Goal: Task Accomplishment & Management: Manage account settings

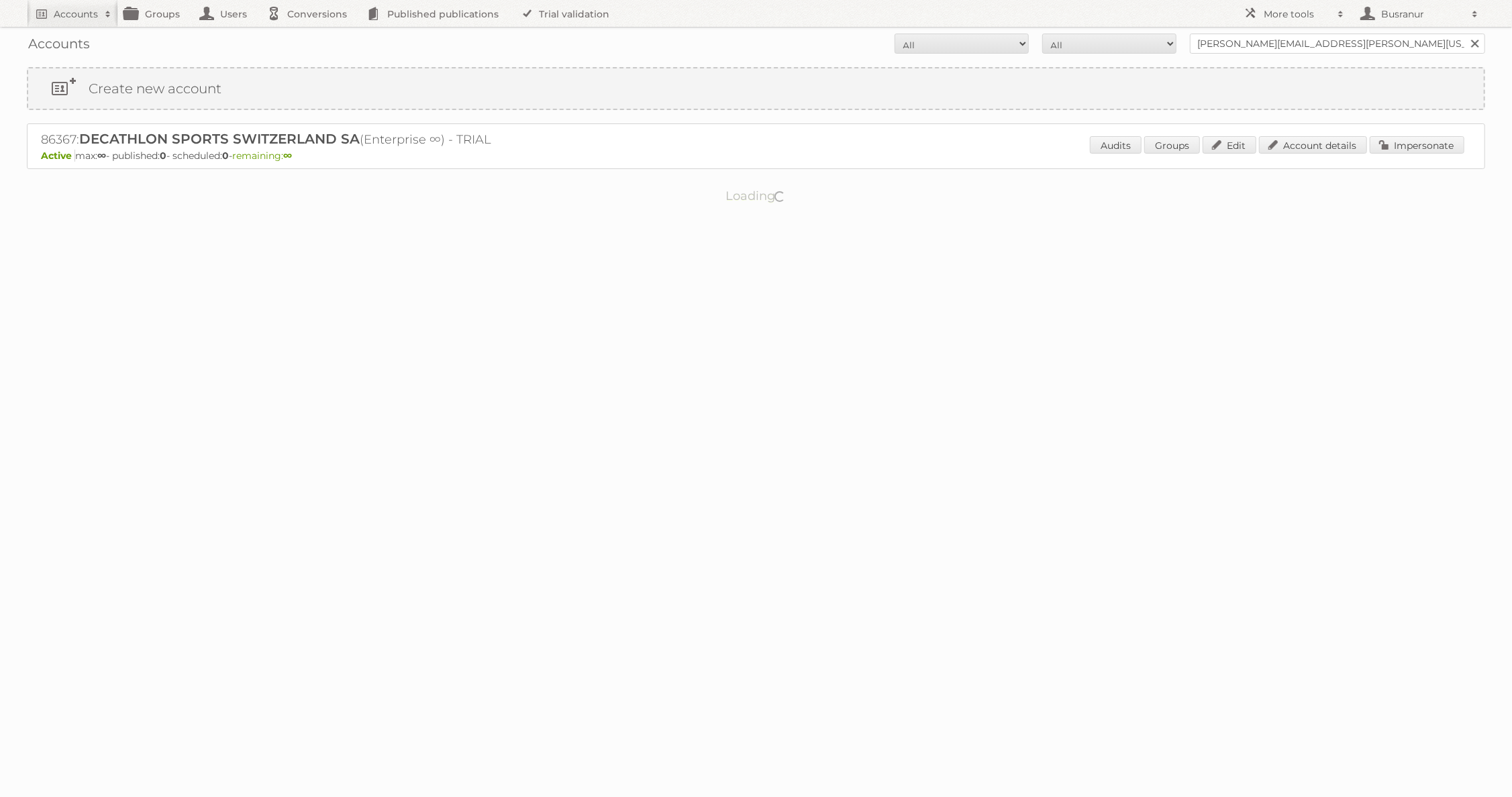
type input "michelle.neubert@kentucky-horsewear.com"
click at [1465, 34] on input "Search" at bounding box center [1474, 43] width 20 height 20
click at [1336, 151] on link "Account details" at bounding box center [1313, 144] width 108 height 17
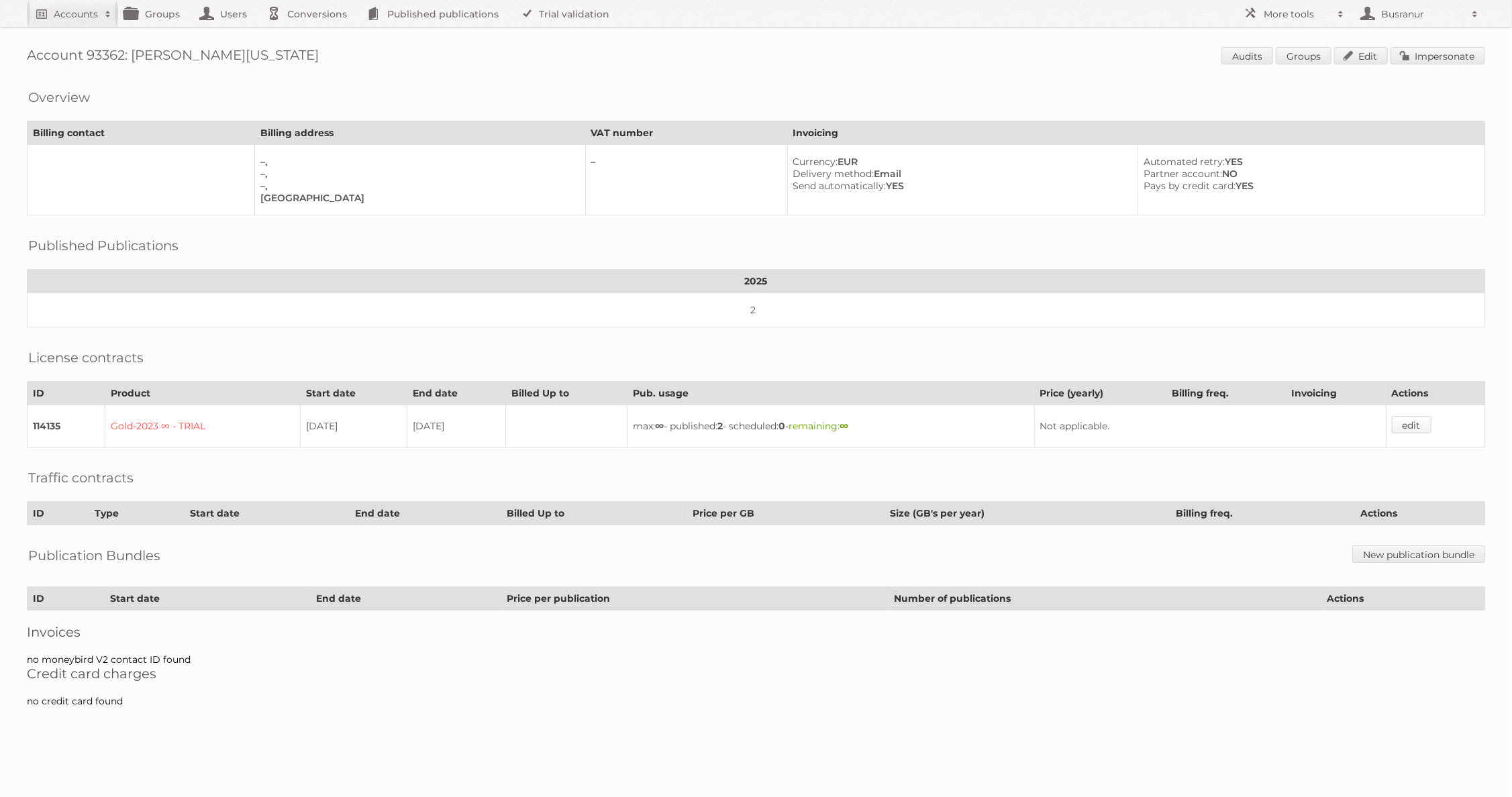
click at [1424, 416] on link "edit" at bounding box center [1412, 424] width 39 height 17
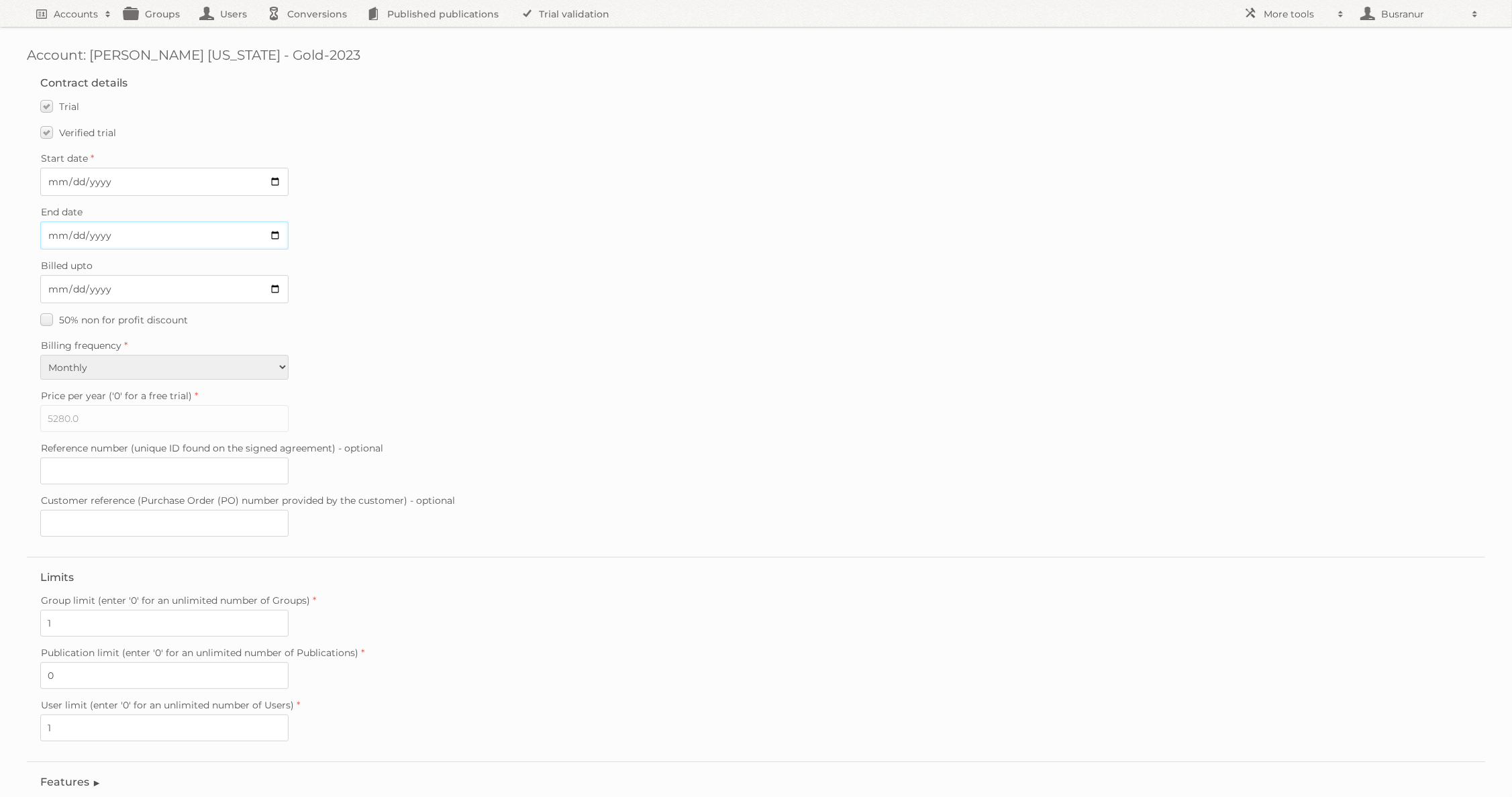
click at [274, 232] on input "[DATE]" at bounding box center [164, 236] width 248 height 28
type input "[DATE]"
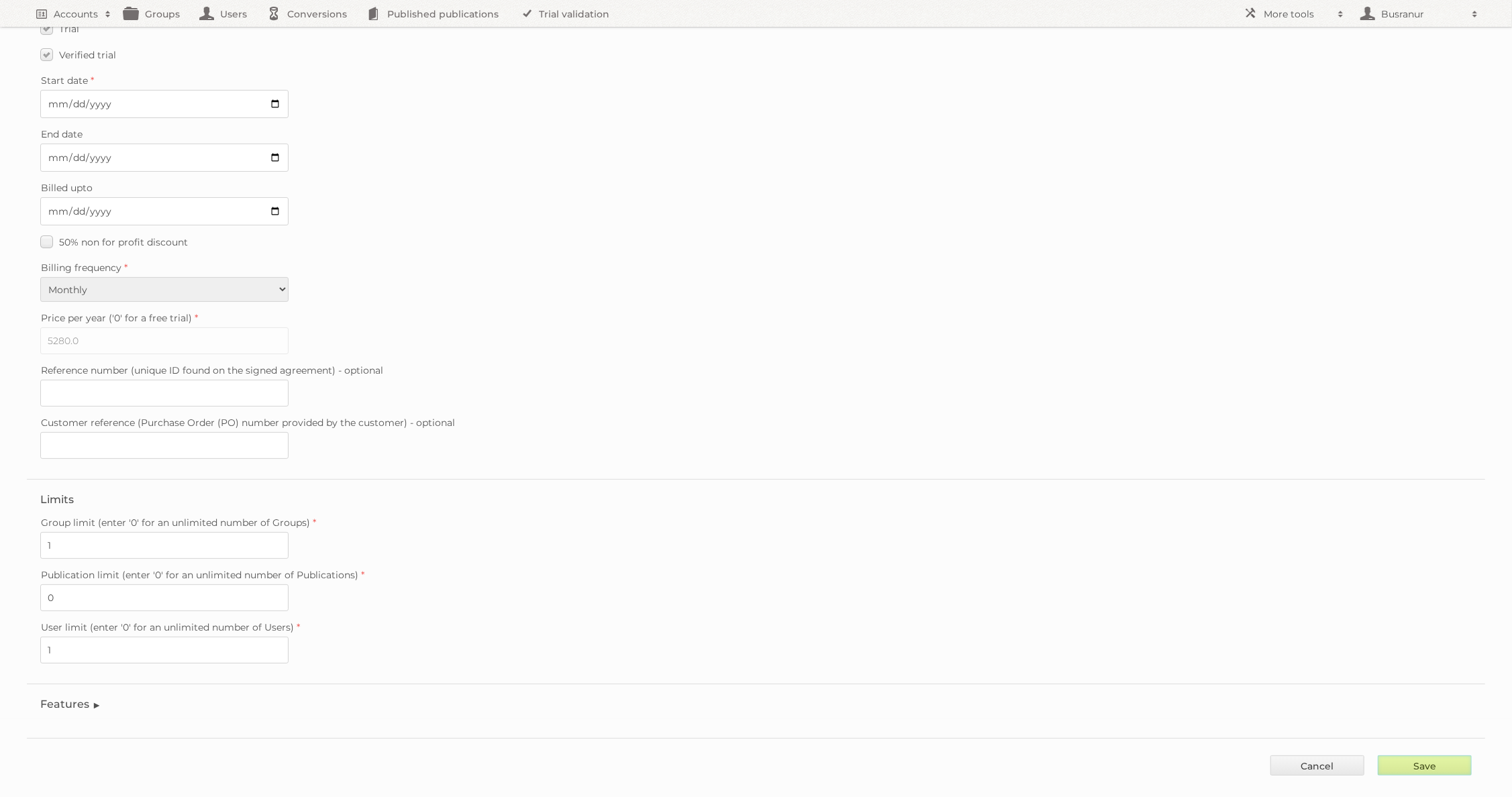
click at [1447, 755] on input "Save" at bounding box center [1424, 765] width 94 height 20
type input "..."
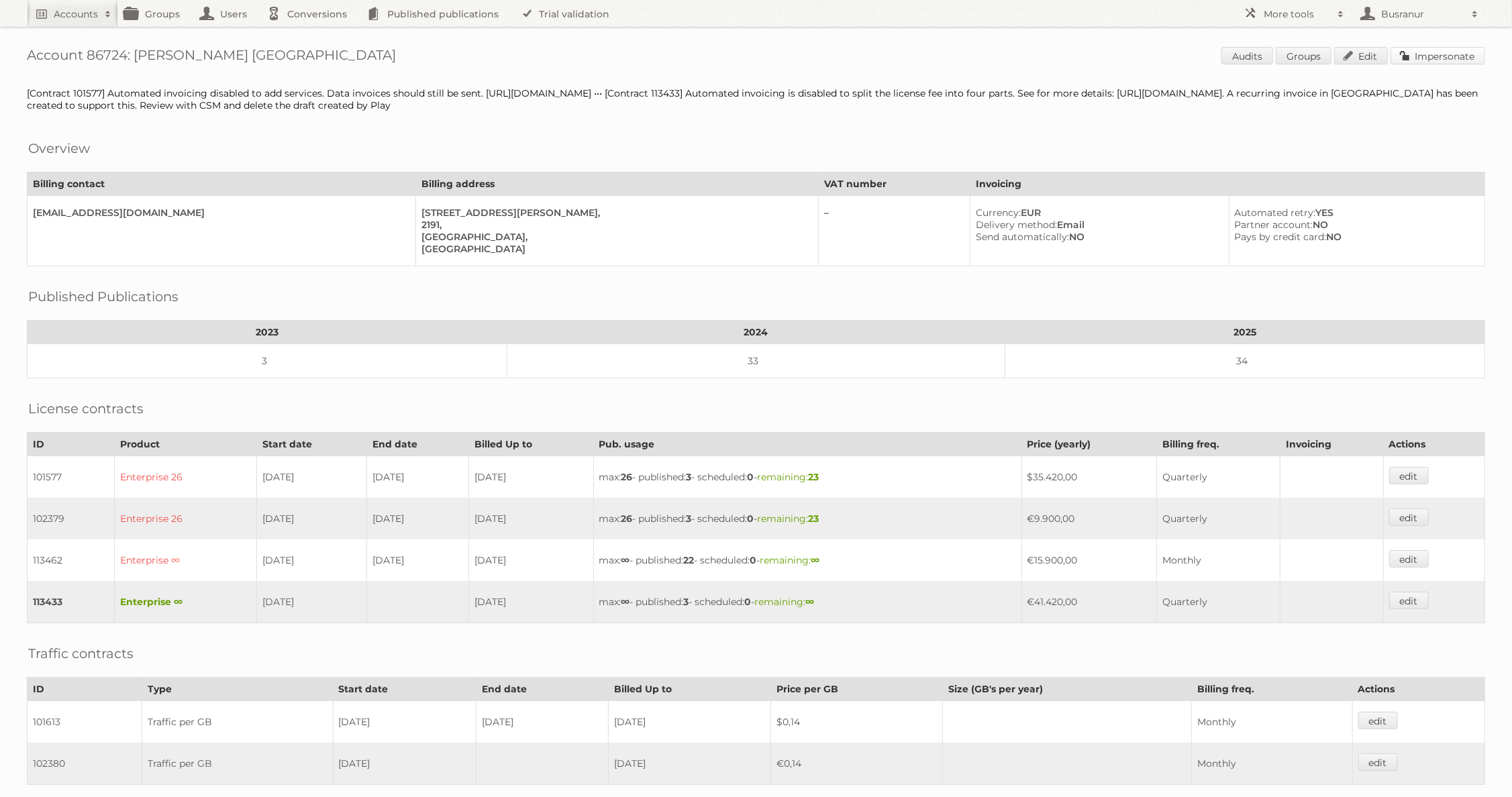
click at [1472, 58] on link "Impersonate" at bounding box center [1438, 55] width 95 height 17
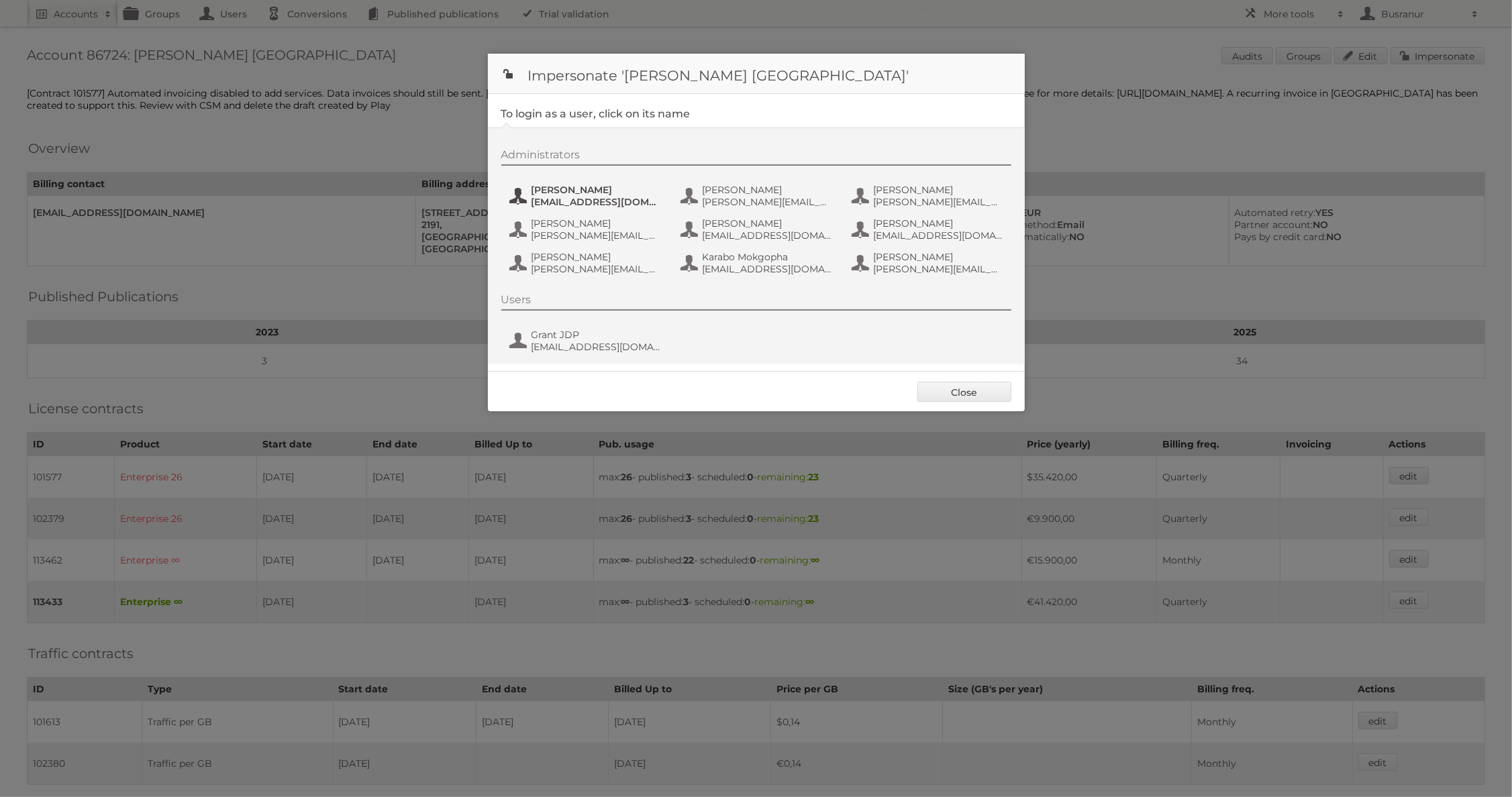
click at [609, 182] on button "Amukelani Baloyi amukelani.baloyi@leroymerlin.co.za" at bounding box center [587, 196] width 158 height 27
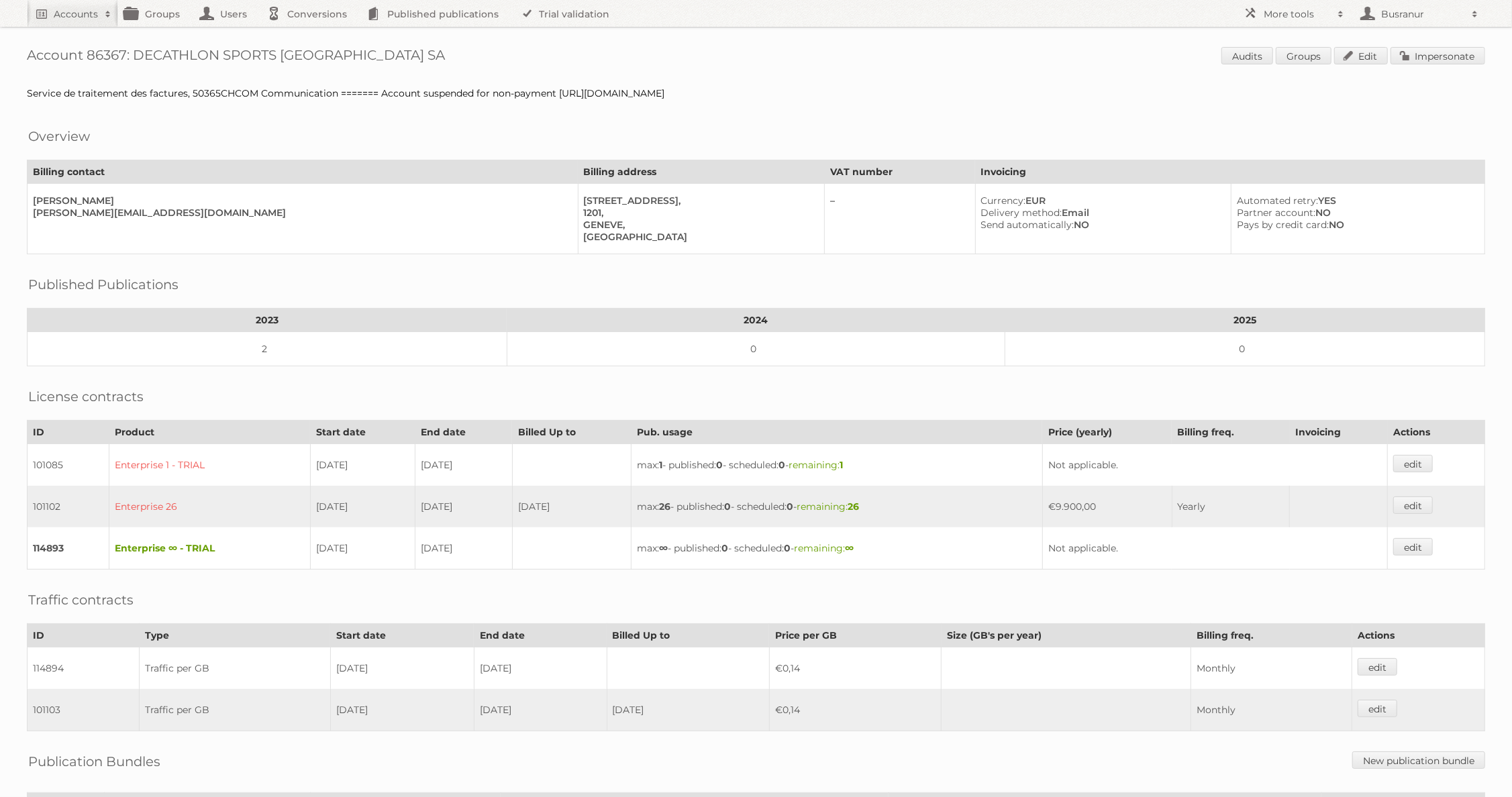
click at [1415, 64] on span "Audits Groups Edit Impersonate" at bounding box center [1353, 56] width 264 height 20
click at [1415, 58] on link "Impersonate" at bounding box center [1438, 55] width 95 height 17
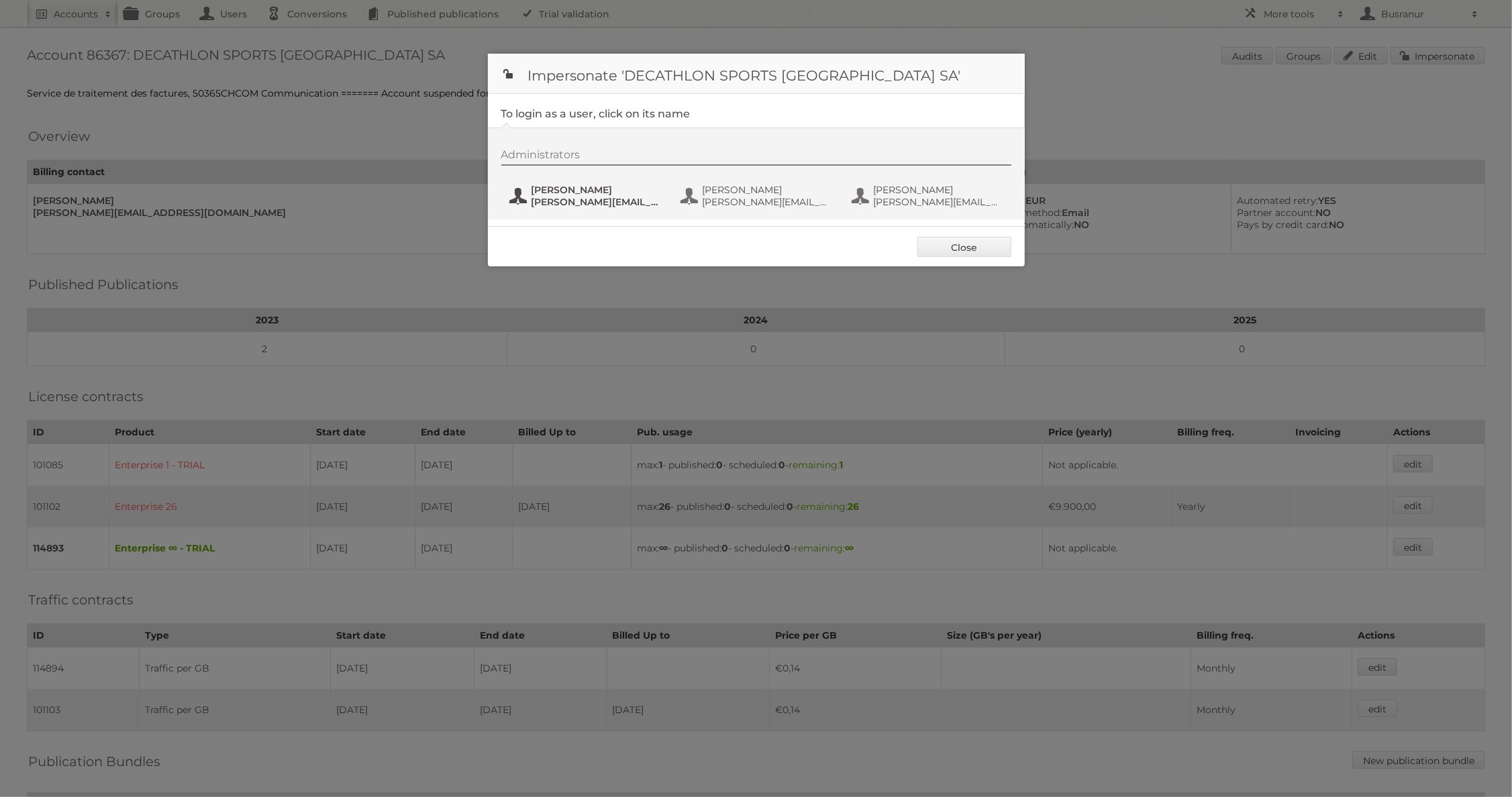
click at [602, 196] on span "bruno.aublanc@decathlon.com" at bounding box center [596, 201] width 130 height 12
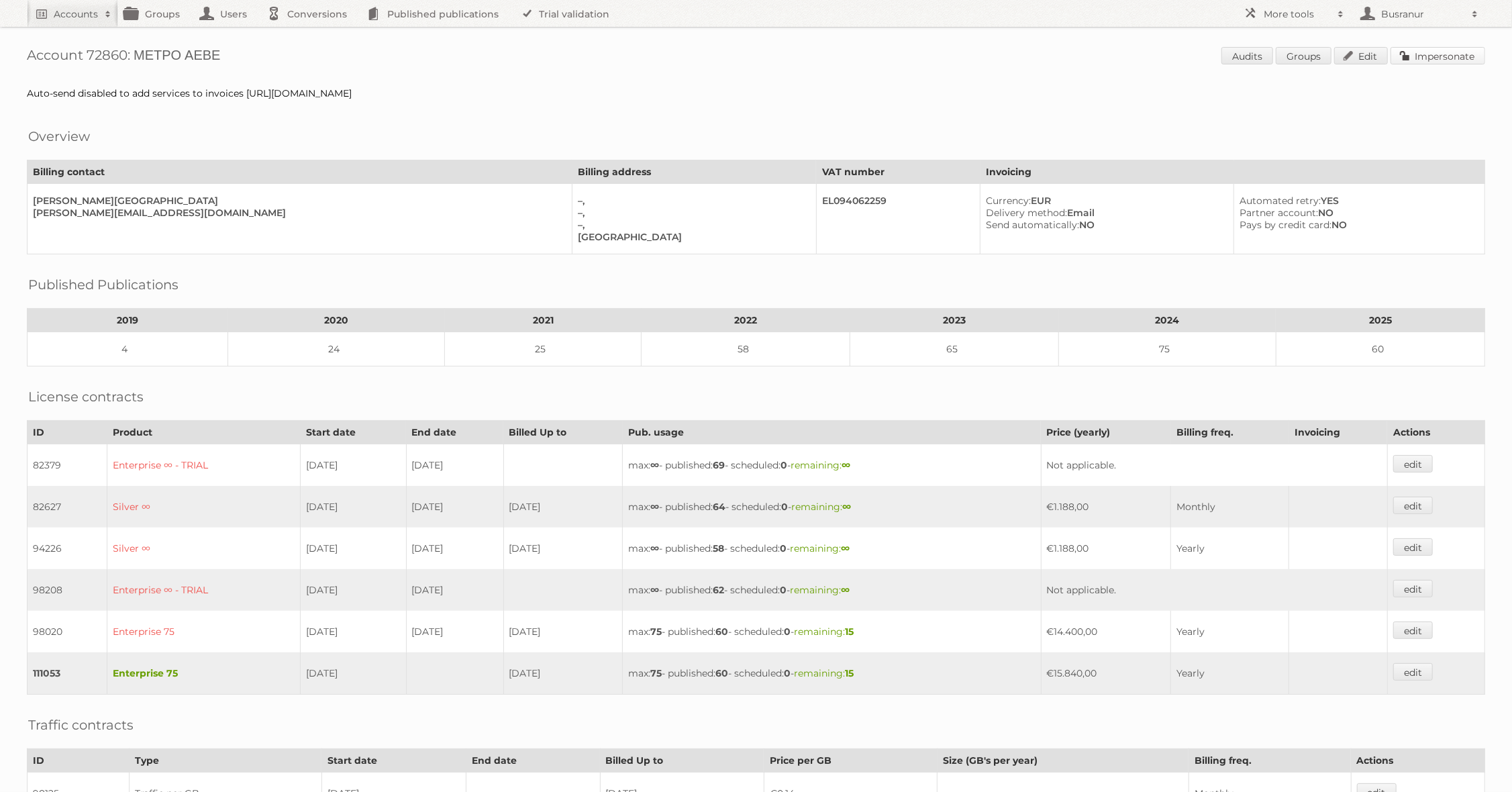
click at [1469, 56] on link "Impersonate" at bounding box center [1438, 55] width 95 height 17
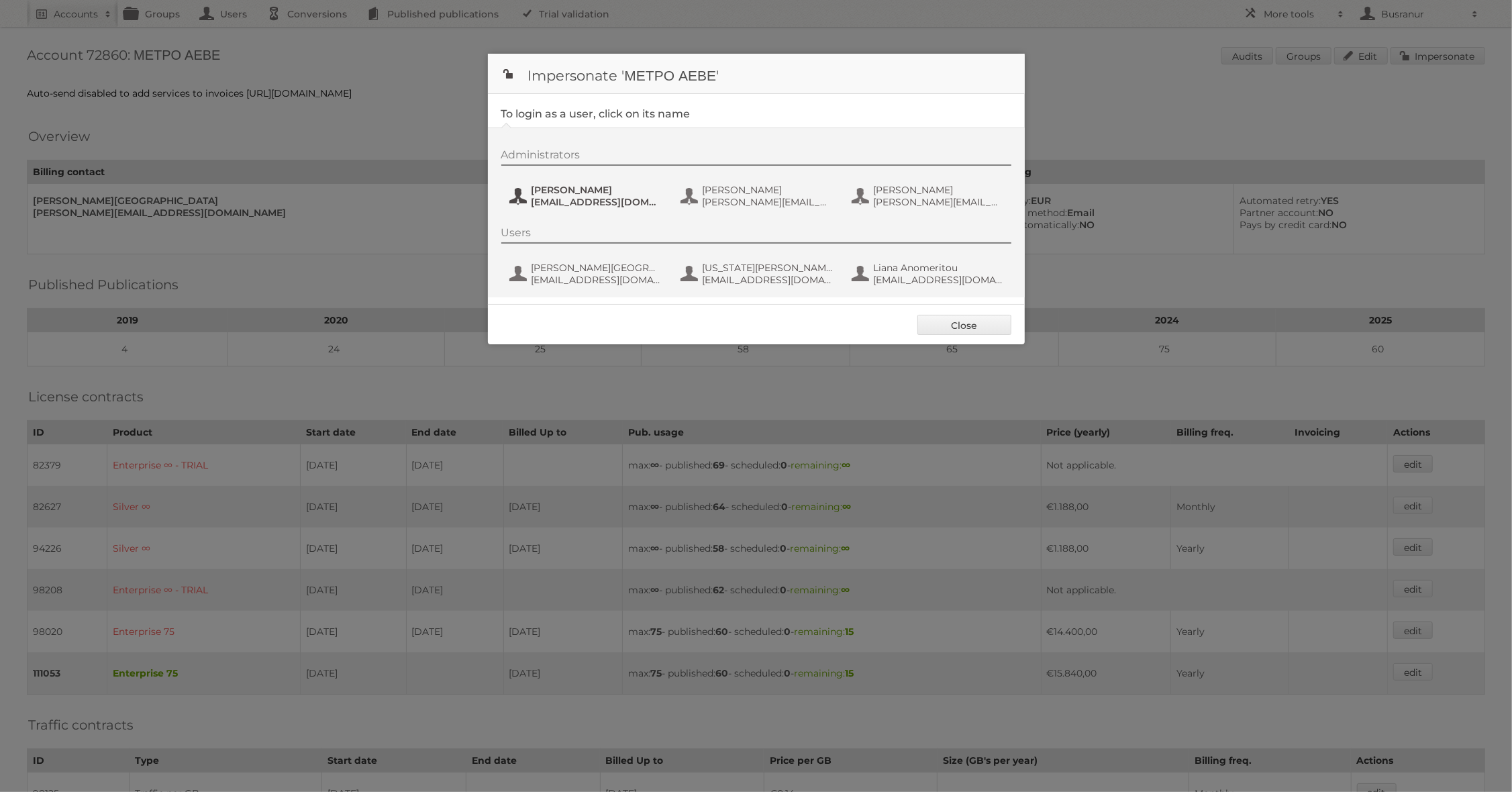
click at [561, 193] on span "Evi Zotou" at bounding box center [596, 190] width 130 height 12
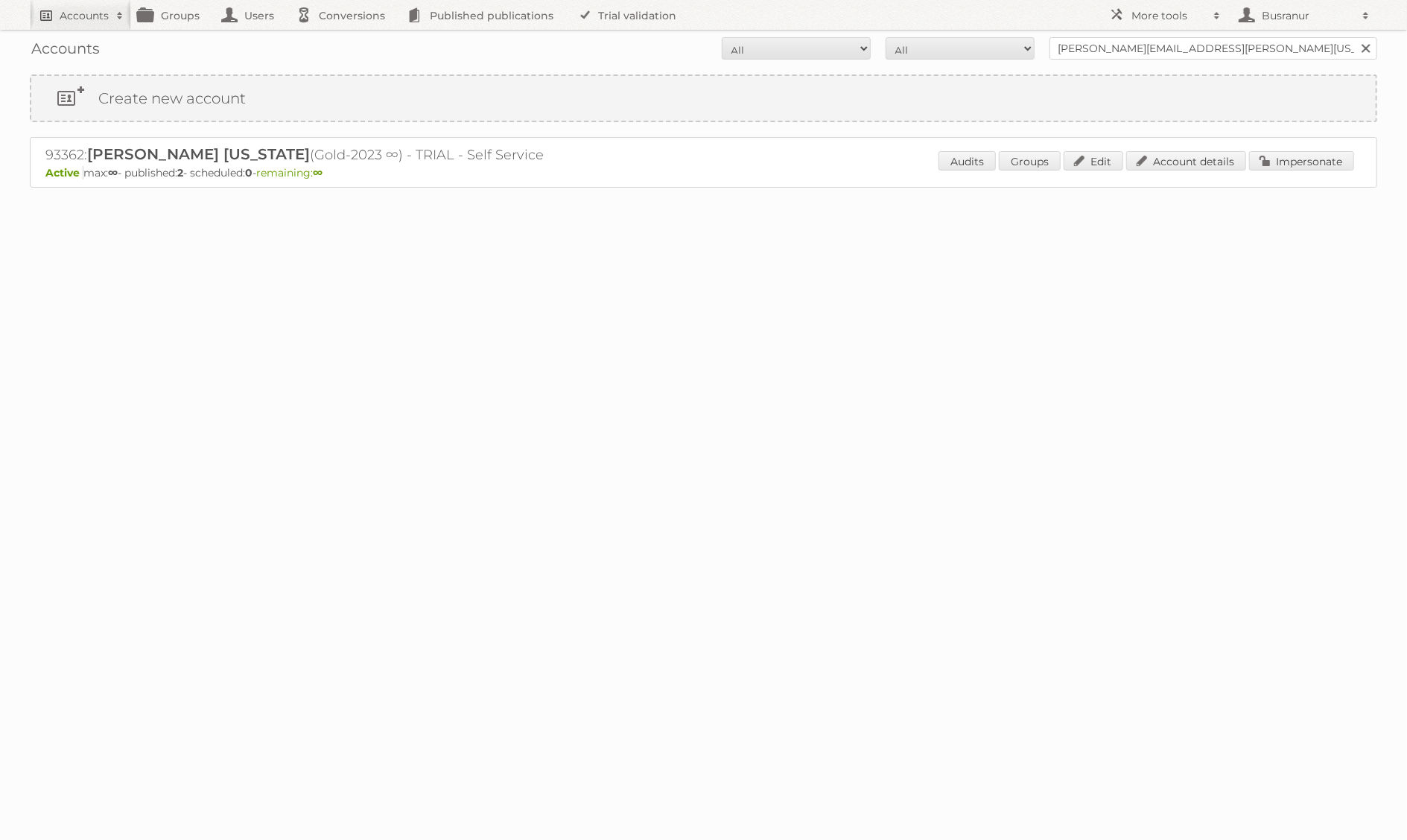
click at [72, 6] on link "Accounts" at bounding box center [81, 15] width 102 height 30
paste input"] "[EMAIL_ADDRESS][DOMAIN_NAME]"
type input"] "[EMAIL_ADDRESS][DOMAIN_NAME]"
click at [343, 38] on input "Search" at bounding box center [354, 49] width 23 height 23
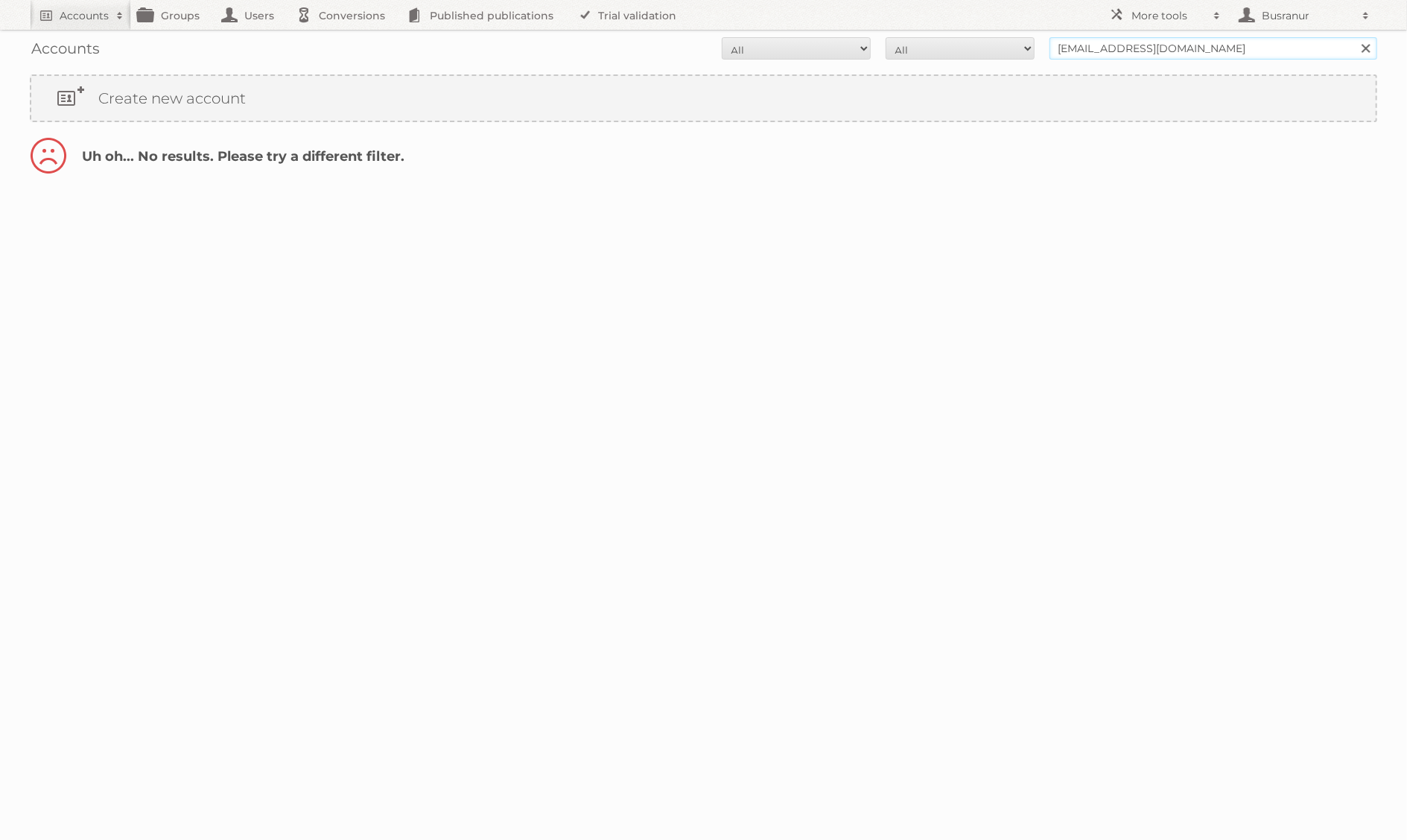
click at [1076, 52] on input "[EMAIL_ADDRESS][DOMAIN_NAME]" at bounding box center [1213, 48] width 328 height 23
type input "@[DOMAIN_NAME]"
click at [1354, 37] on input "Search" at bounding box center [1365, 48] width 23 height 23
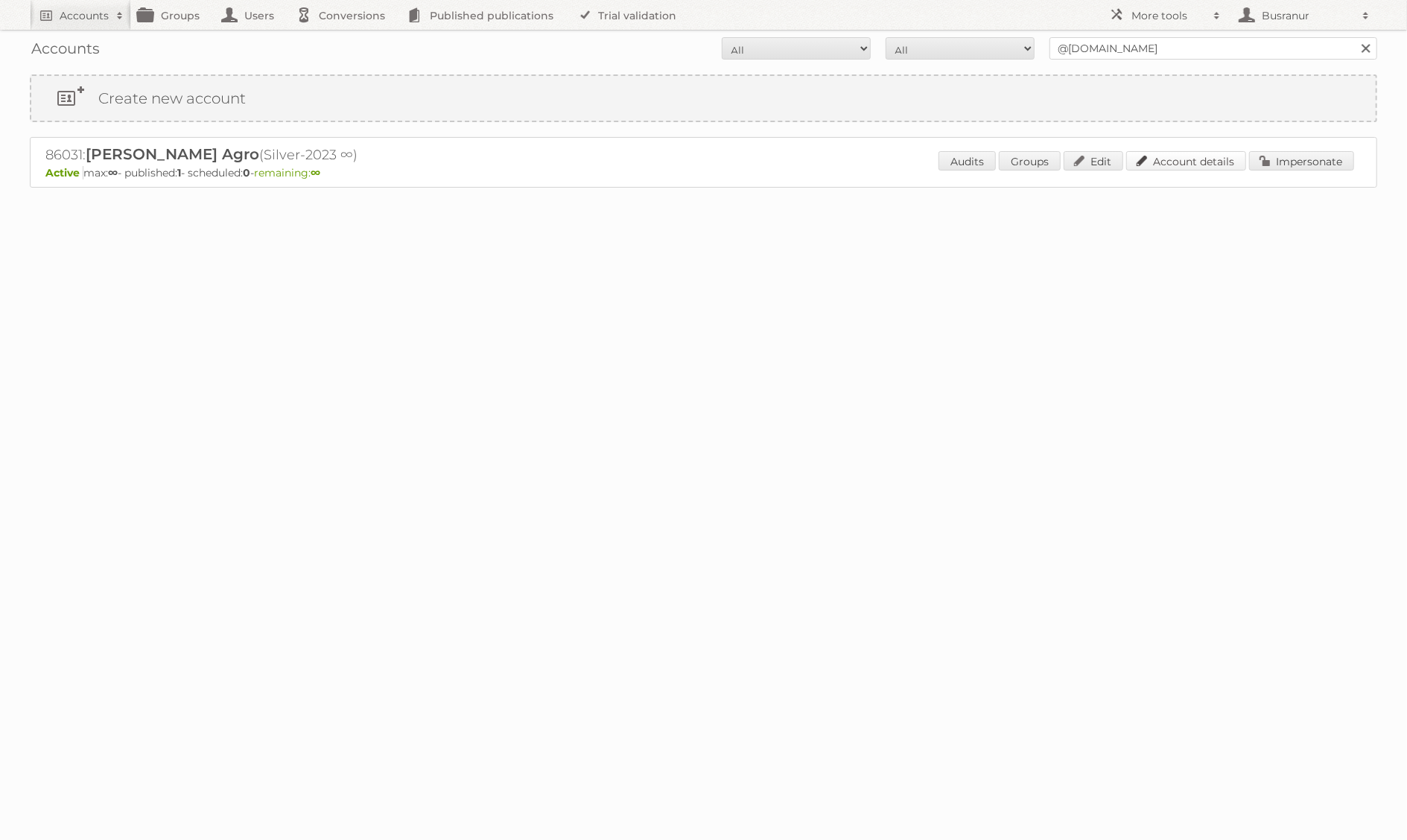
click at [1218, 166] on link "Account details" at bounding box center [1186, 160] width 120 height 19
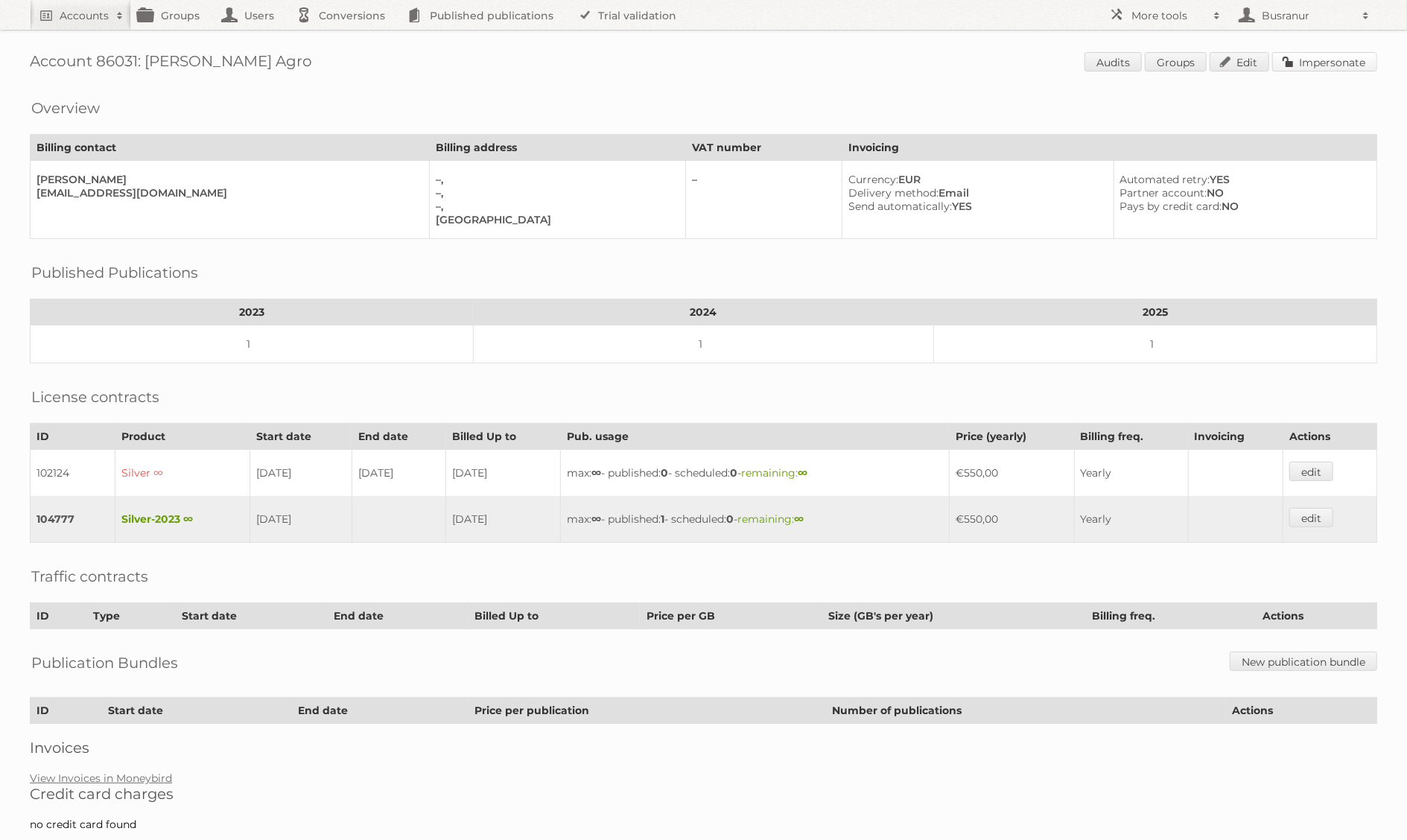
click at [1325, 65] on link "Impersonate" at bounding box center [1324, 61] width 105 height 19
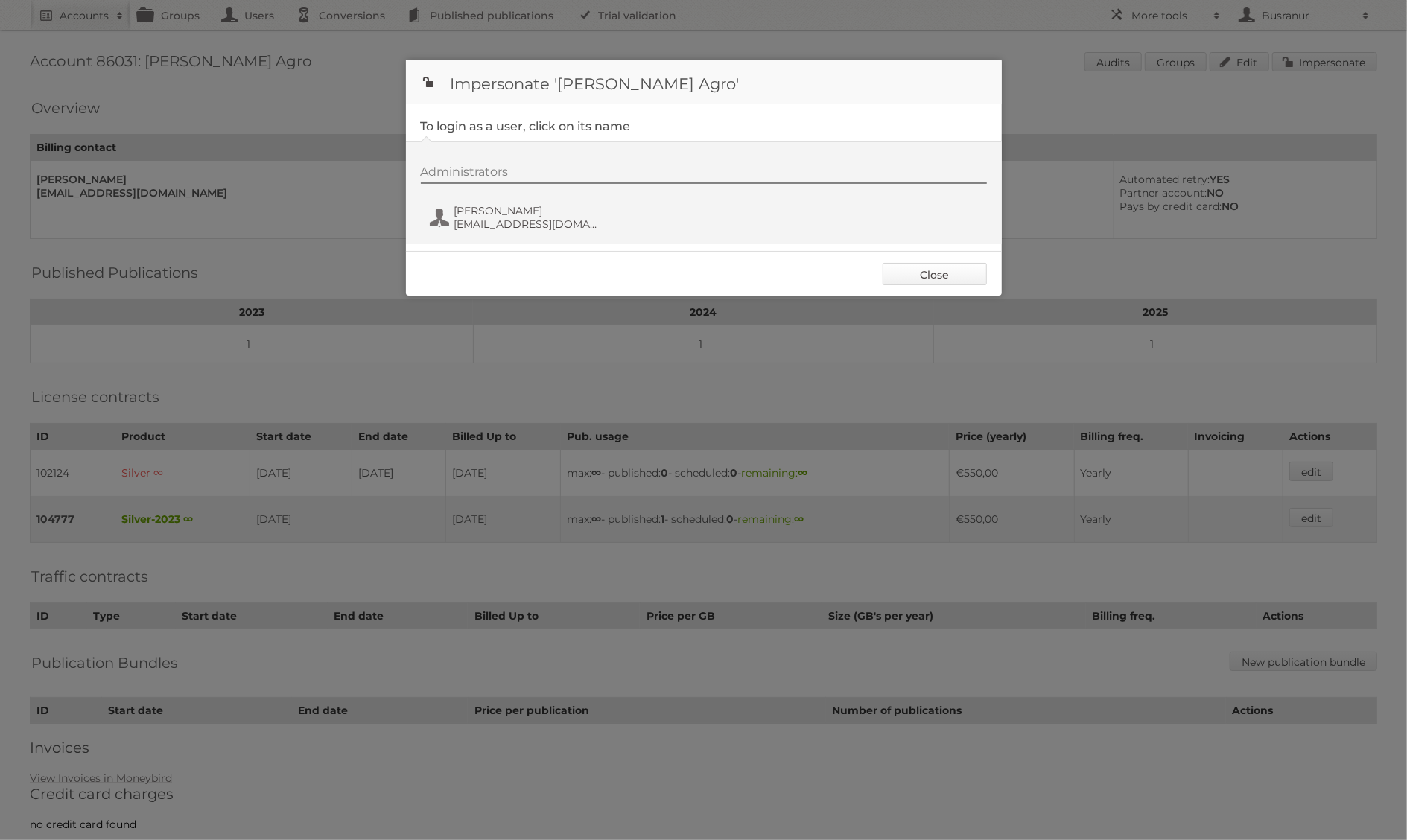
click at [929, 277] on link "Close" at bounding box center [935, 273] width 104 height 23
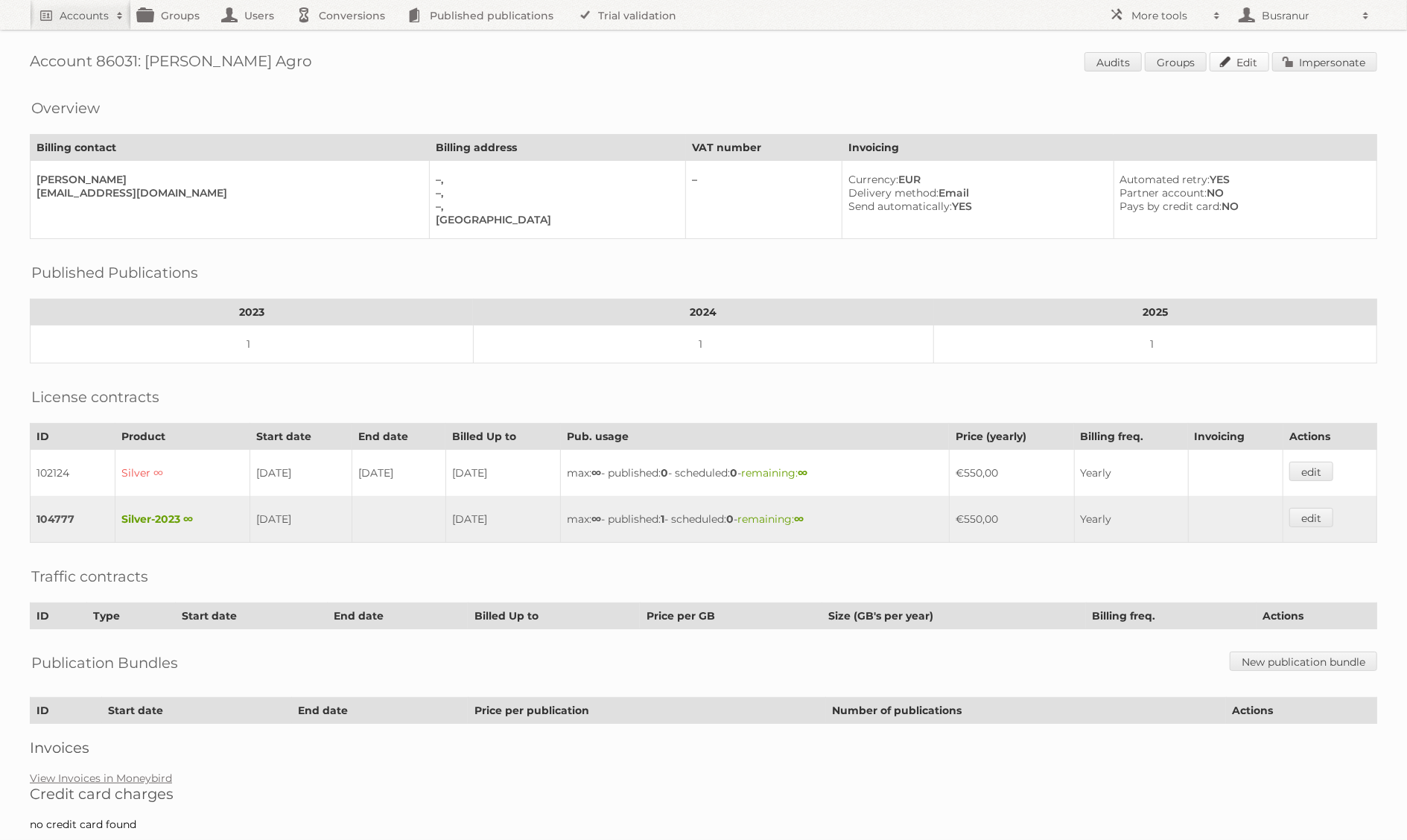
click at [1239, 69] on link "Edit" at bounding box center [1240, 61] width 60 height 19
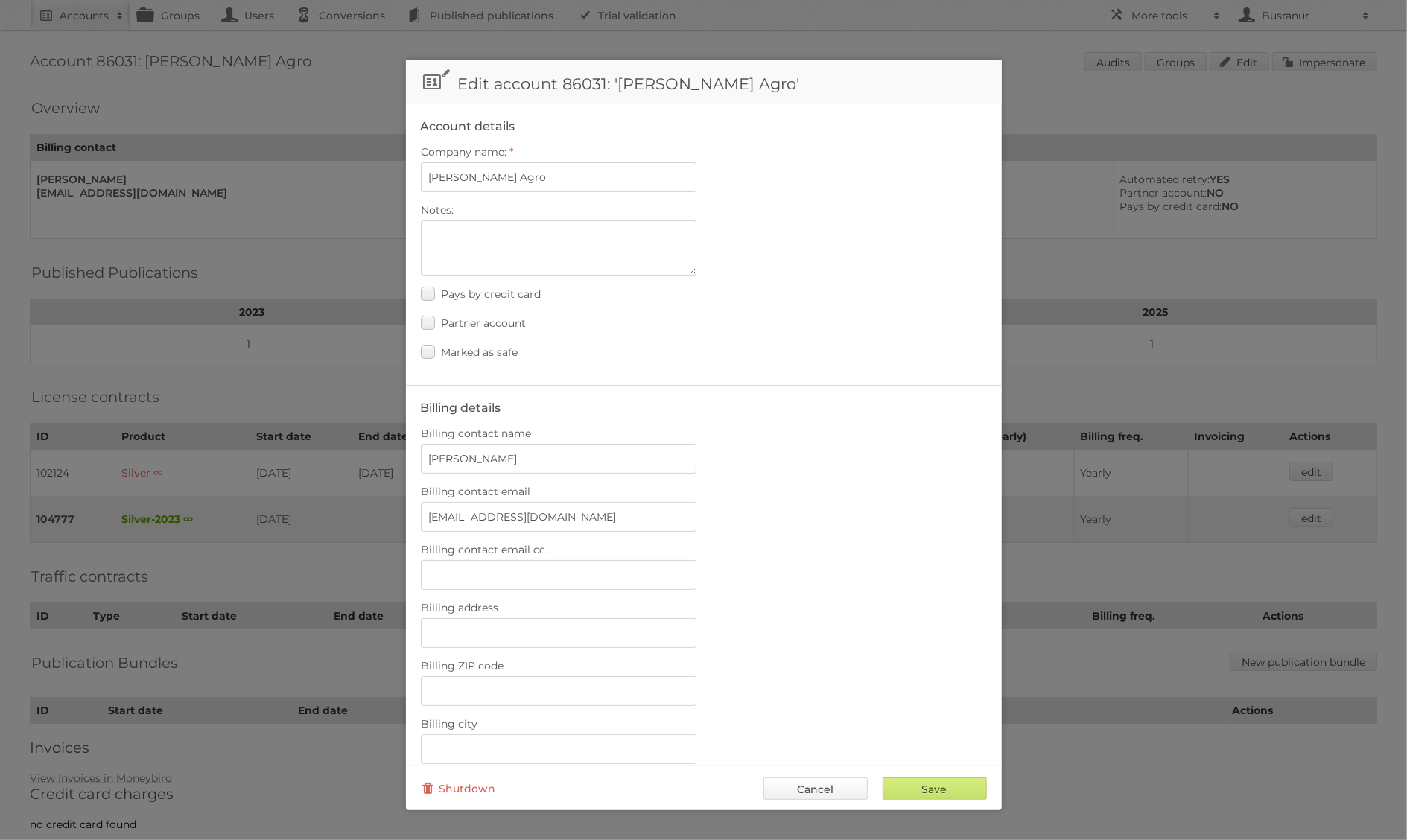
click at [837, 787] on link "Cancel" at bounding box center [815, 788] width 104 height 23
